Goal: Information Seeking & Learning: Learn about a topic

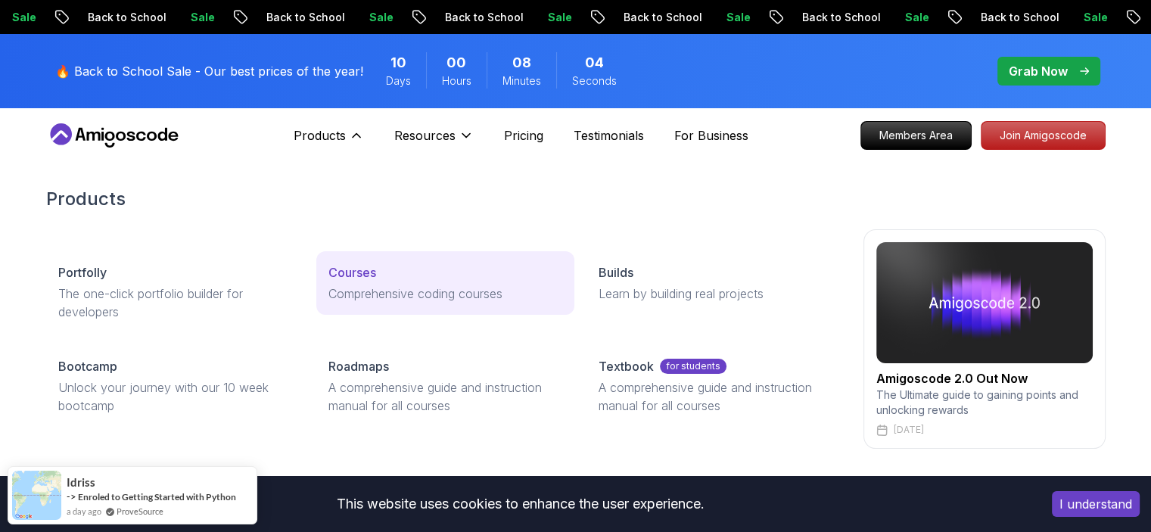
click at [340, 276] on p "Courses" at bounding box center [352, 272] width 48 height 18
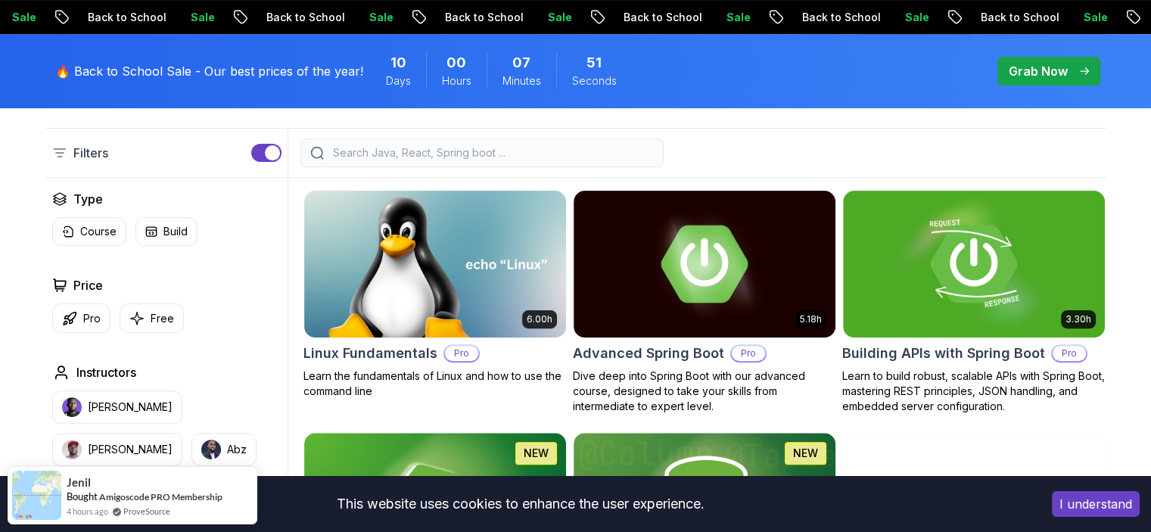
scroll to position [406, 0]
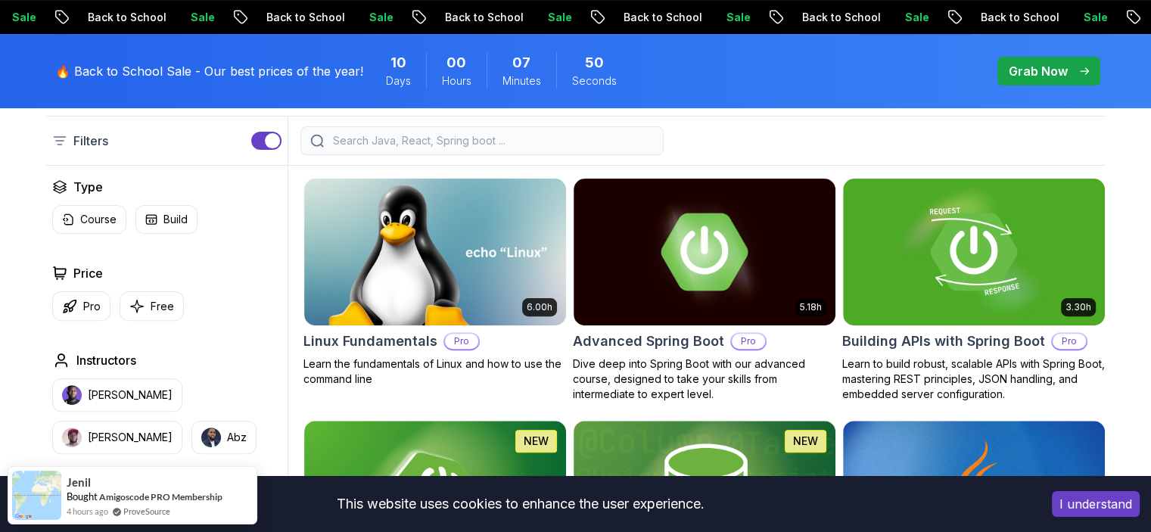
click at [401, 139] on input "search" at bounding box center [492, 140] width 324 height 15
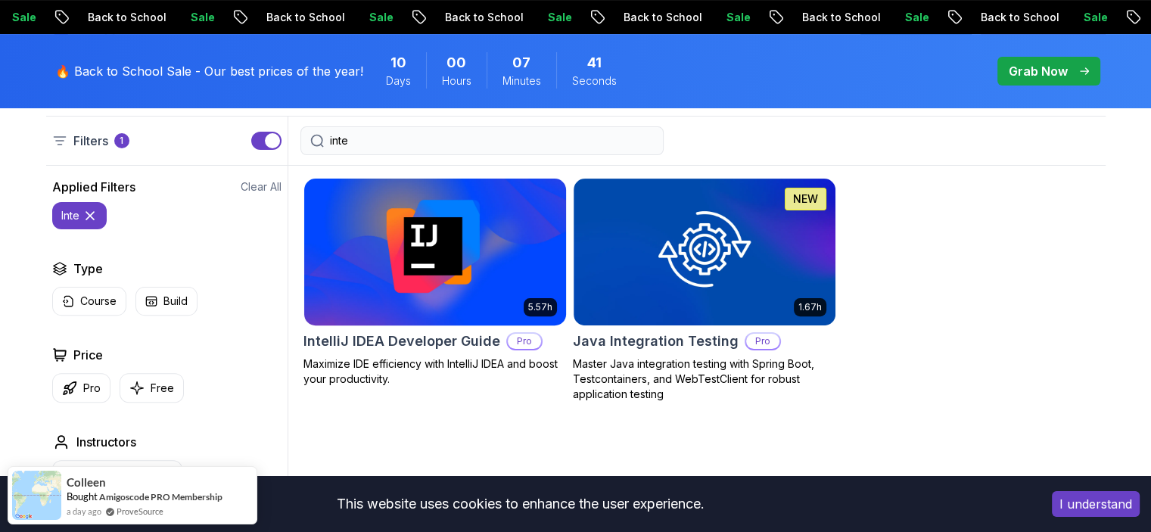
type input "inte"
click at [459, 244] on img at bounding box center [434, 252] width 275 height 154
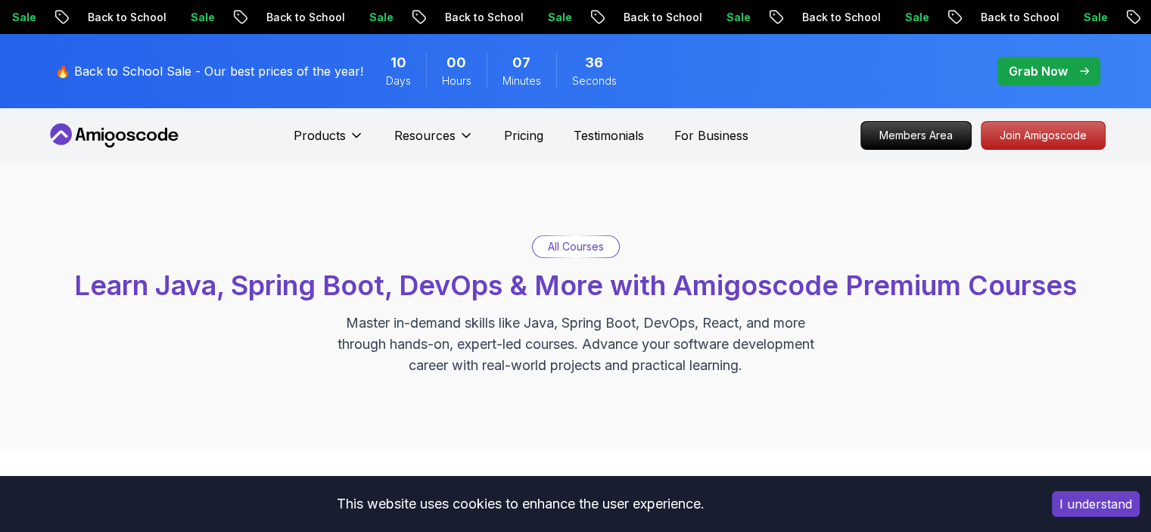
scroll to position [406, 0]
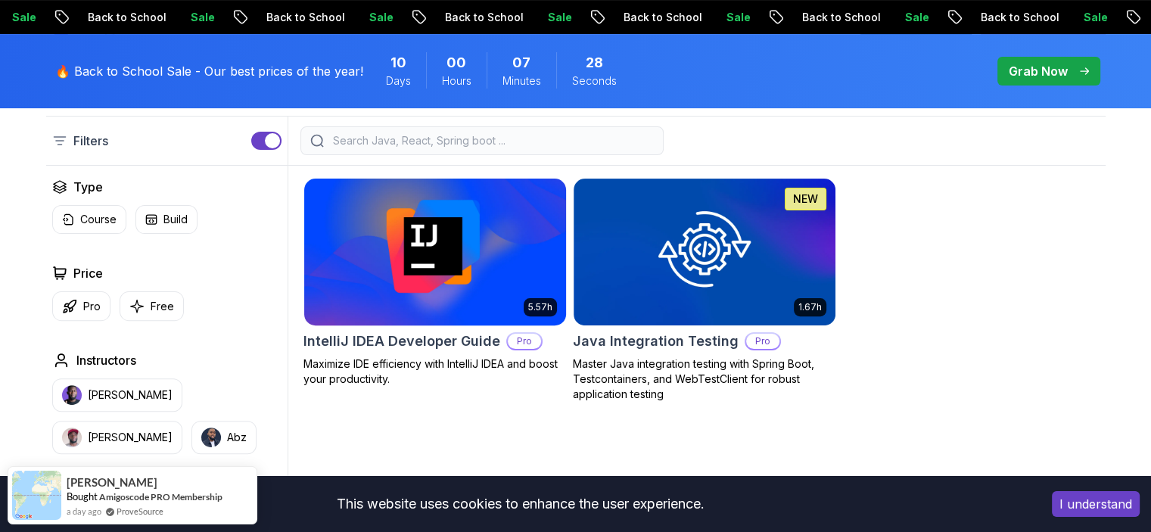
click at [403, 249] on img at bounding box center [434, 252] width 275 height 154
